Goal: Book appointment/travel/reservation

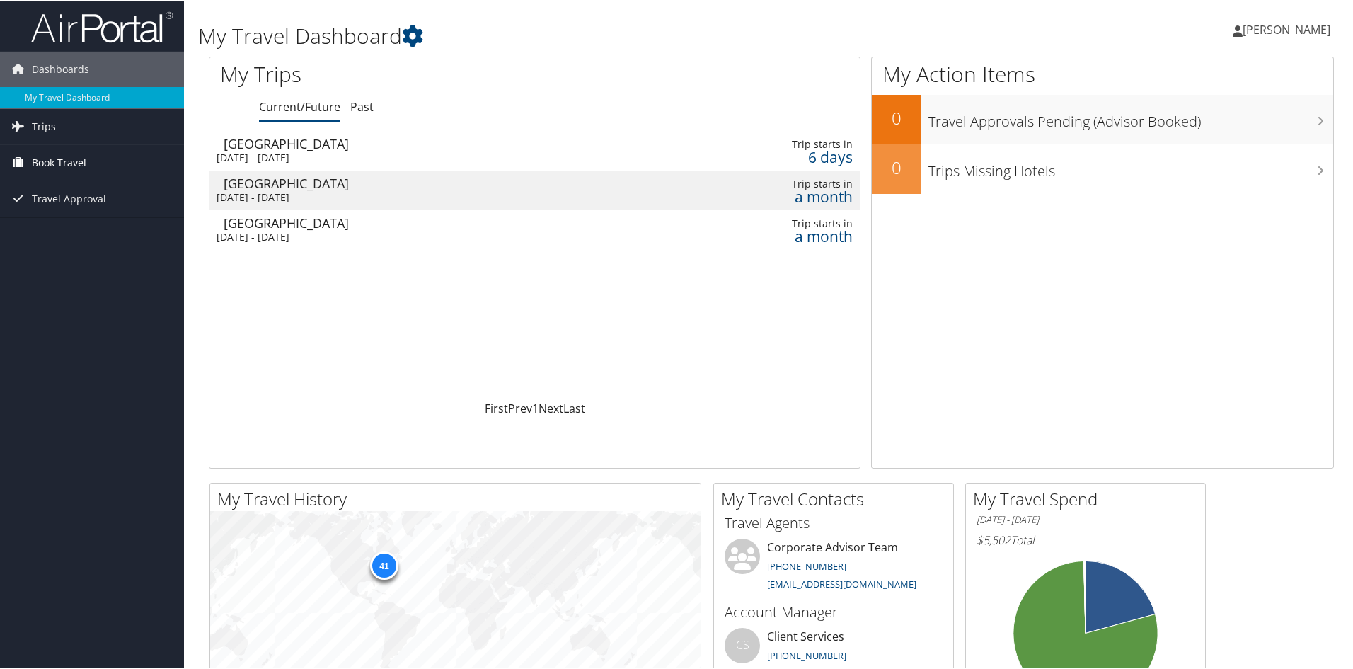
click at [95, 161] on link "Book Travel" at bounding box center [92, 161] width 184 height 35
click at [343, 148] on div "Pittsburgh" at bounding box center [430, 142] width 413 height 13
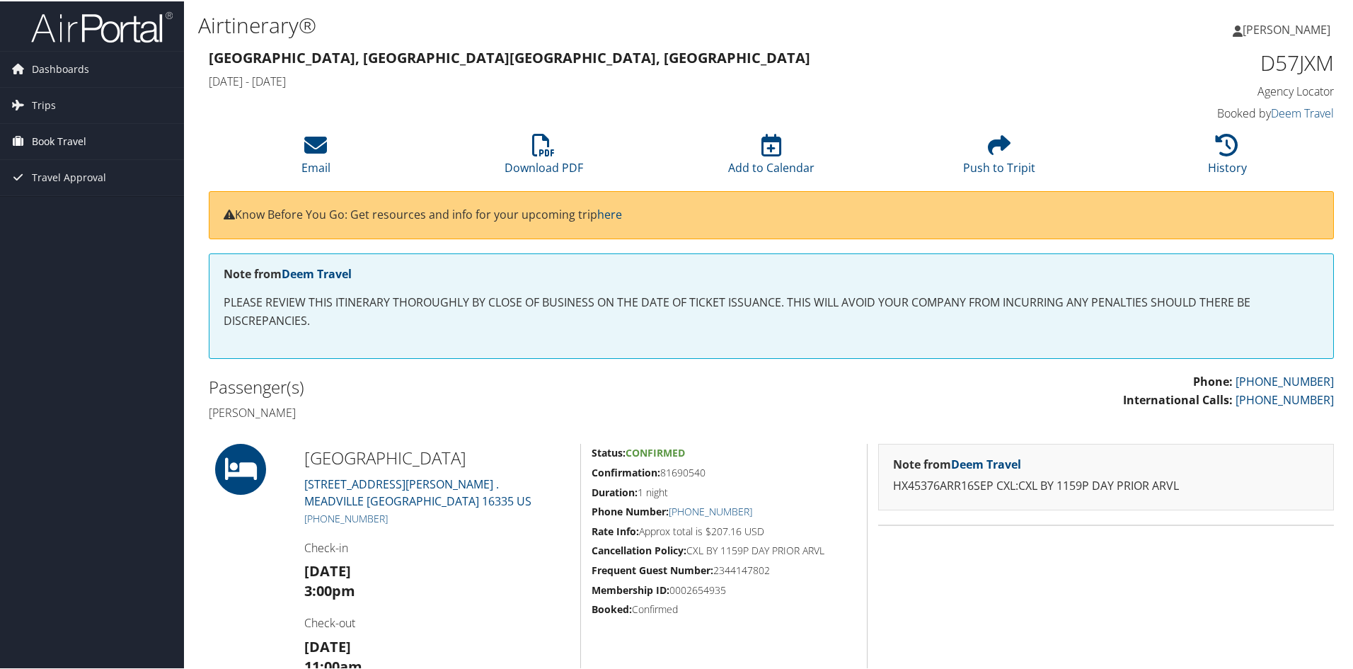
click at [75, 145] on span "Book Travel" at bounding box center [59, 139] width 54 height 35
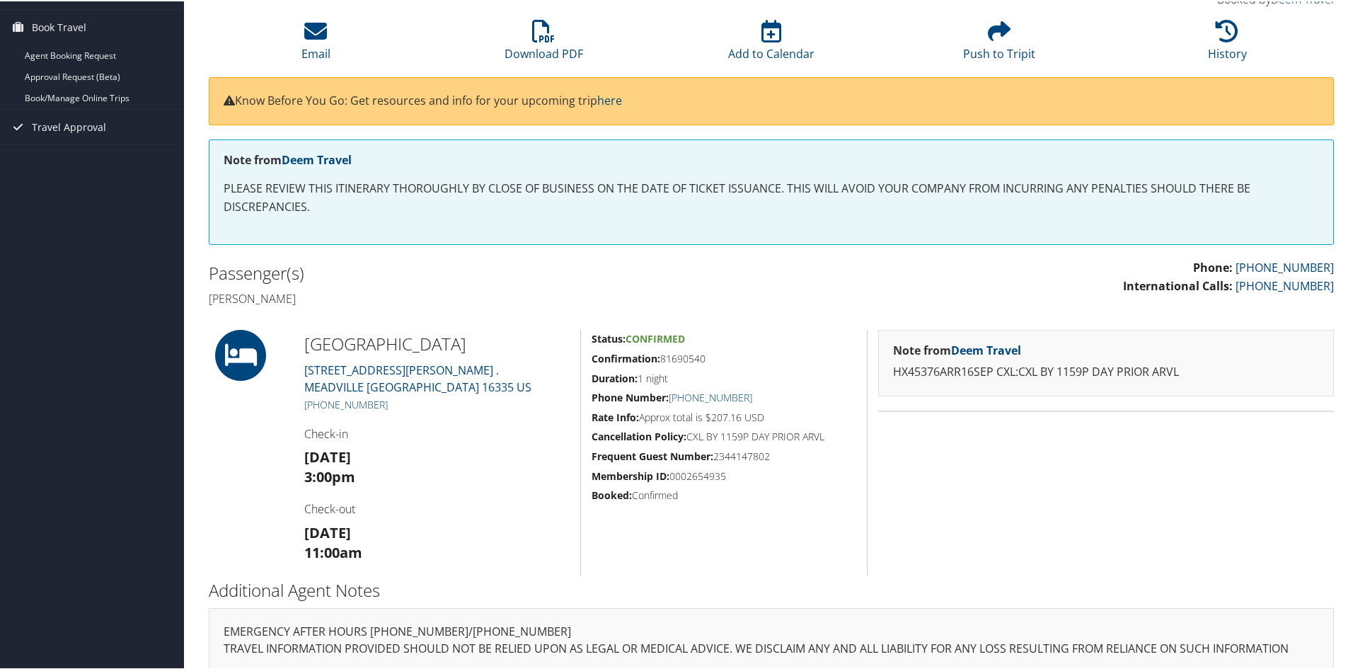
scroll to position [195, 0]
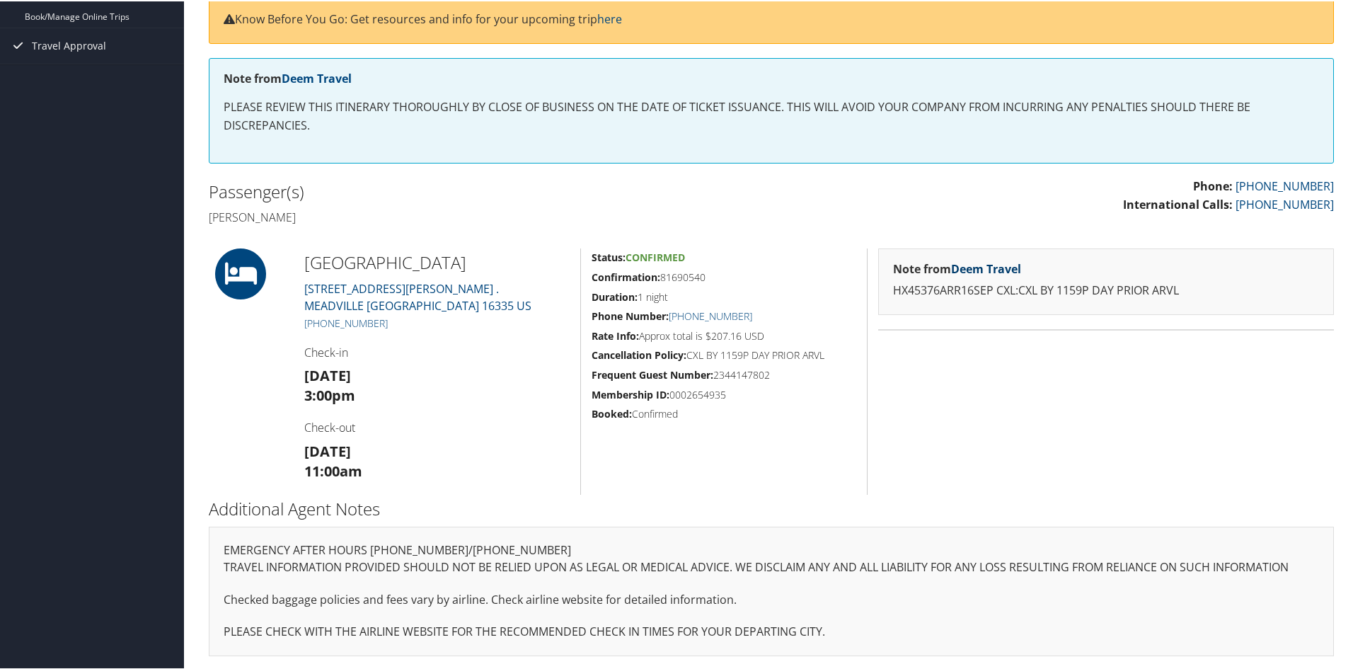
click at [1003, 267] on link "Deem Travel" at bounding box center [986, 268] width 70 height 16
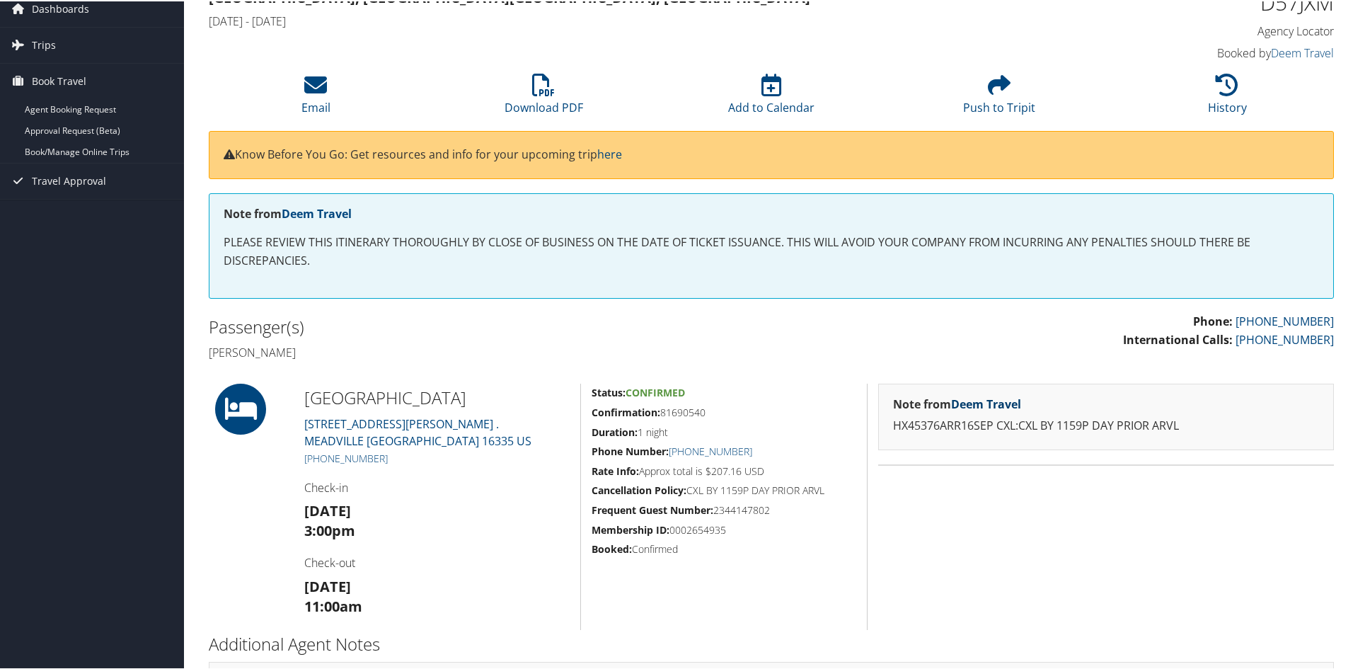
scroll to position [54, 0]
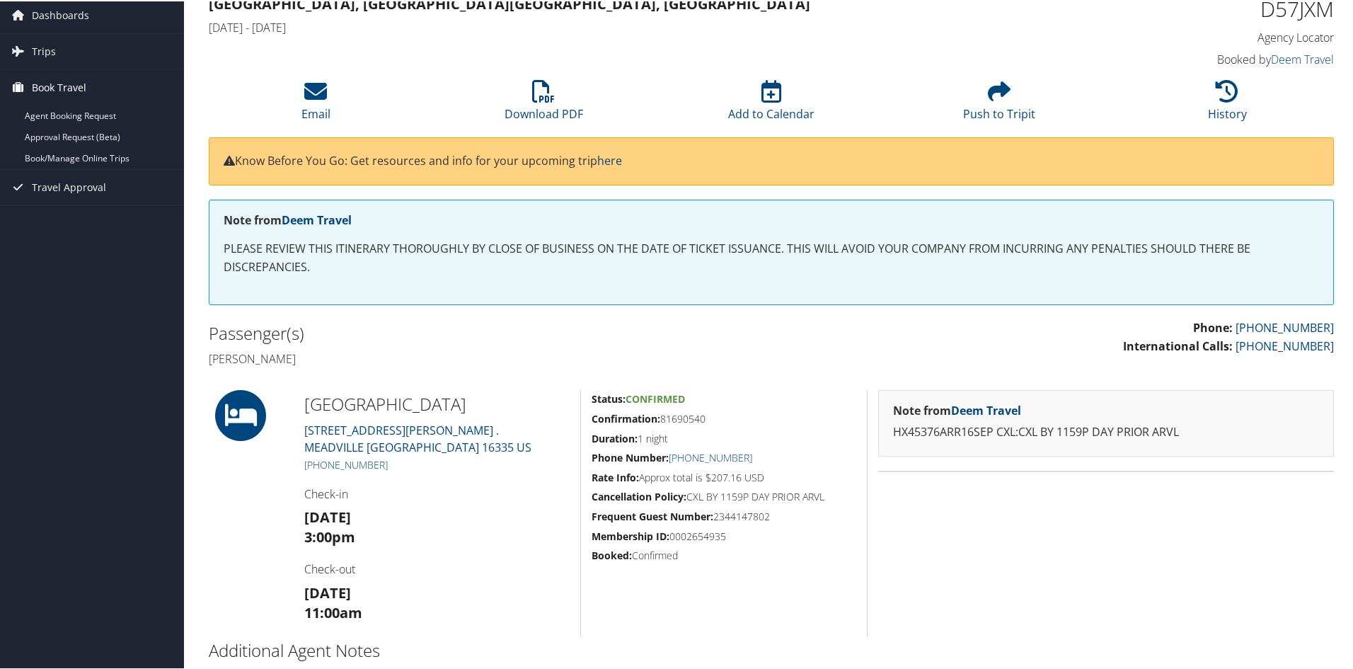
click at [74, 83] on span "Book Travel" at bounding box center [59, 86] width 54 height 35
click at [87, 158] on link "Book/Manage Online Trips" at bounding box center [92, 156] width 184 height 21
